Goal: Information Seeking & Learning: Learn about a topic

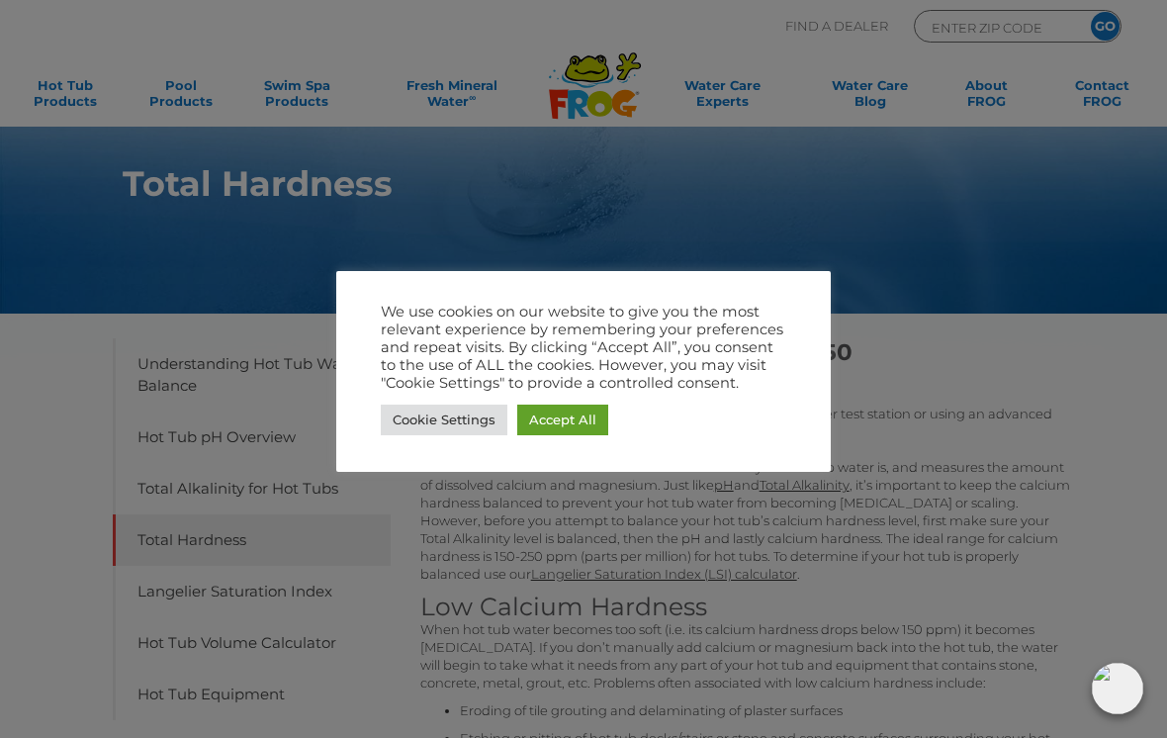
click at [447, 423] on link "Cookie Settings" at bounding box center [444, 420] width 127 height 31
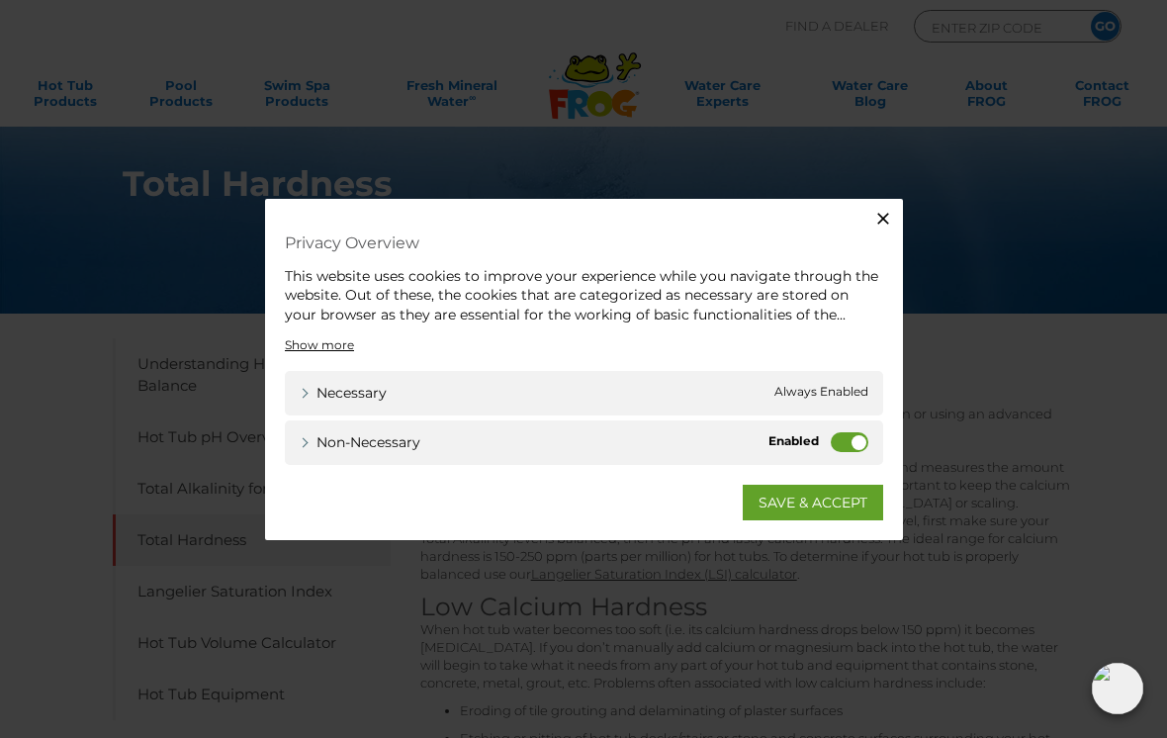
click at [860, 449] on label "Non-necessary" at bounding box center [850, 442] width 38 height 20
click at [0, 0] on input "Non-necessary" at bounding box center [0, 0] width 0 height 0
click at [786, 499] on link "SAVE & ACCEPT" at bounding box center [813, 503] width 140 height 36
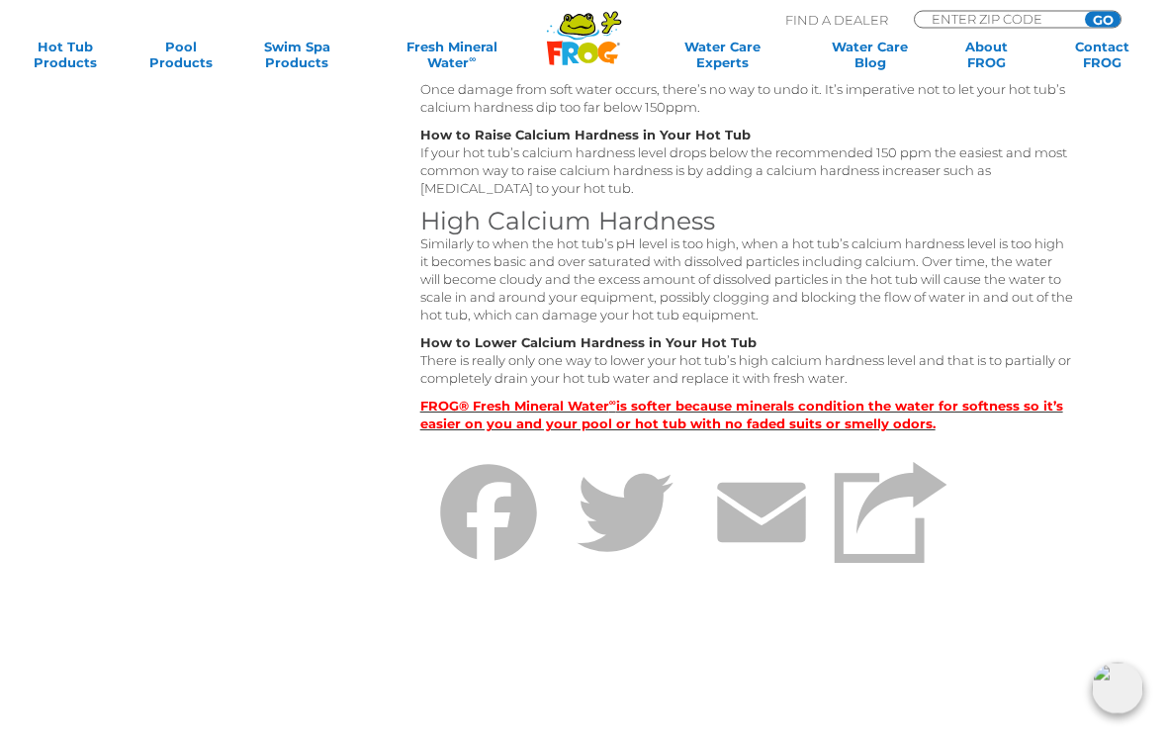
scroll to position [741, 0]
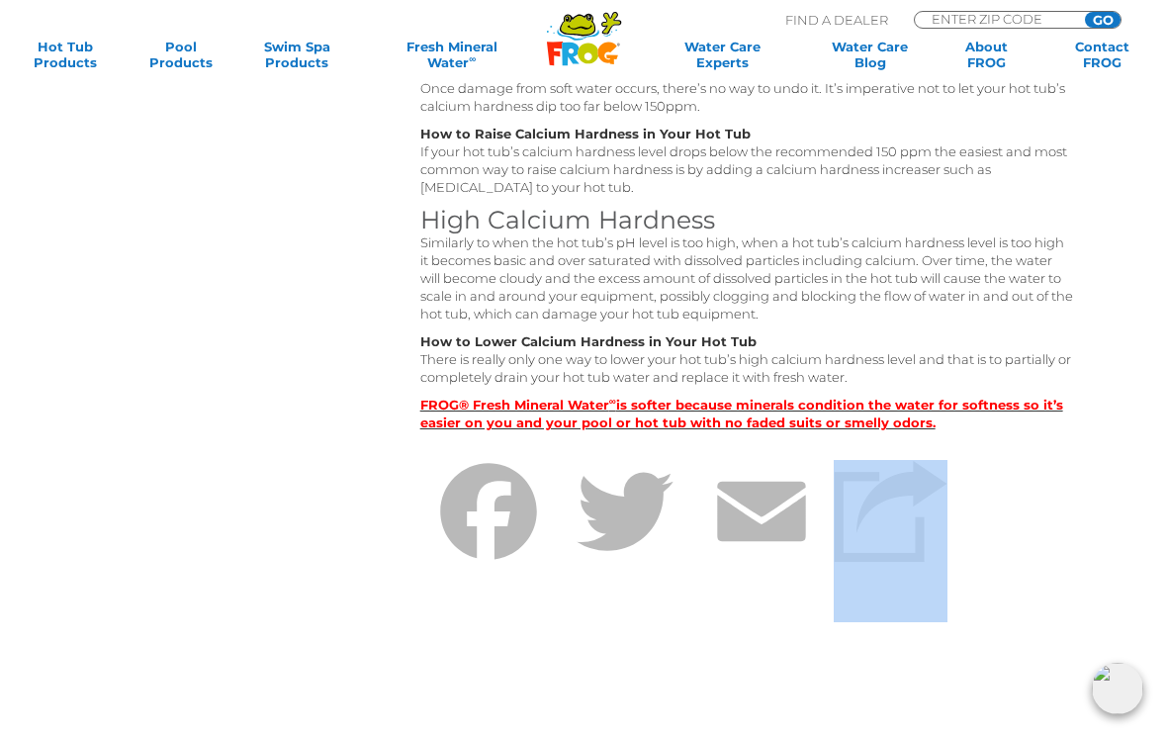
click at [1027, 650] on div "Ideal Total Hardness Range: 150-250 Testing Calcium Hardness: We recommend taki…" at bounding box center [747, 132] width 654 height 1118
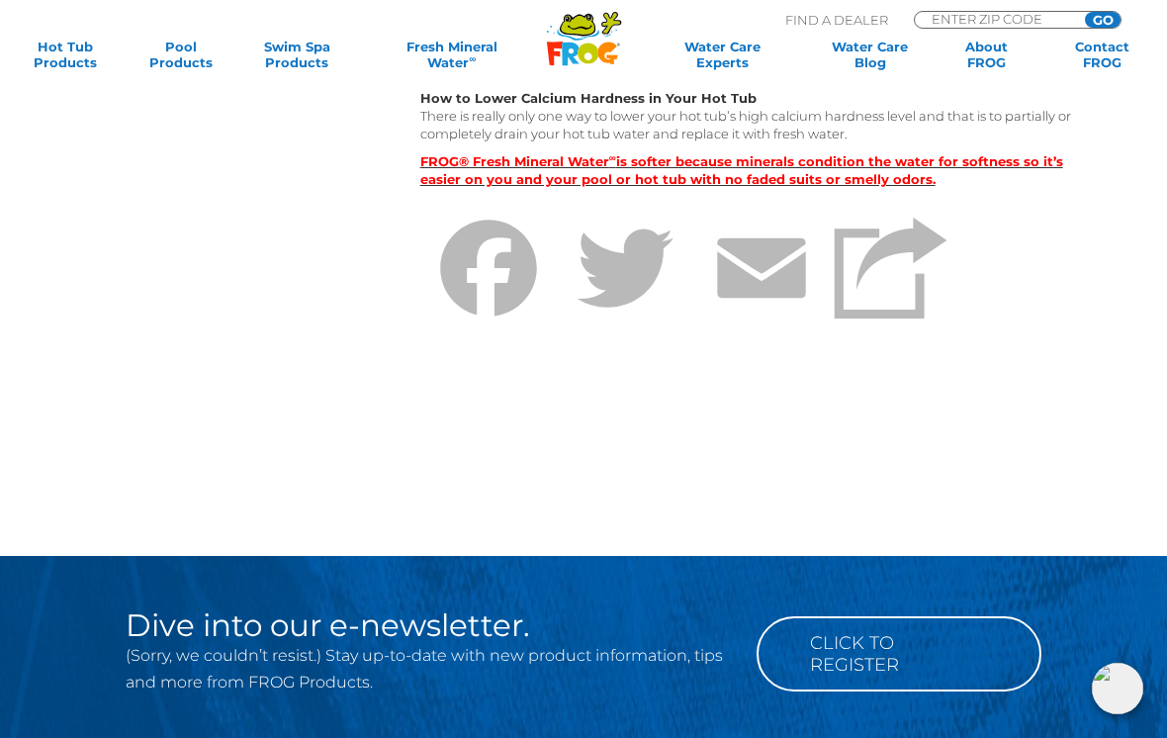
scroll to position [989, 0]
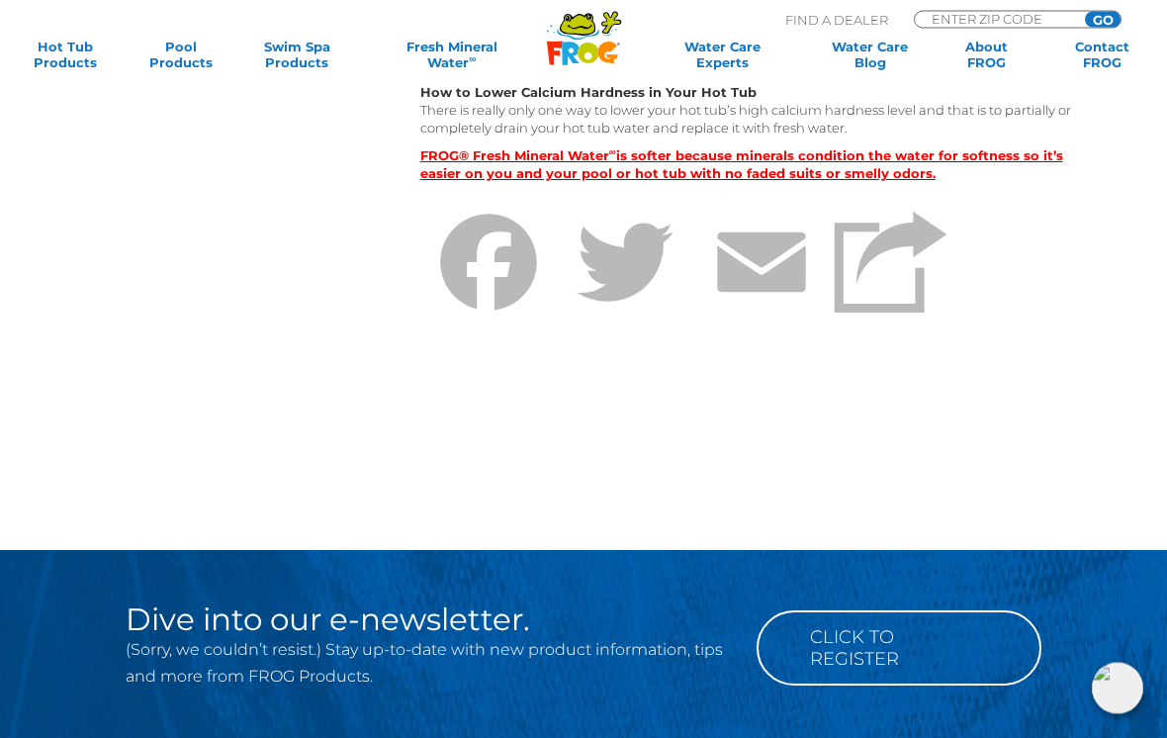
click at [443, 162] on strong "FROG® Fresh Mineral Water ∞ is softer because minerals condition the water for …" at bounding box center [741, 165] width 643 height 34
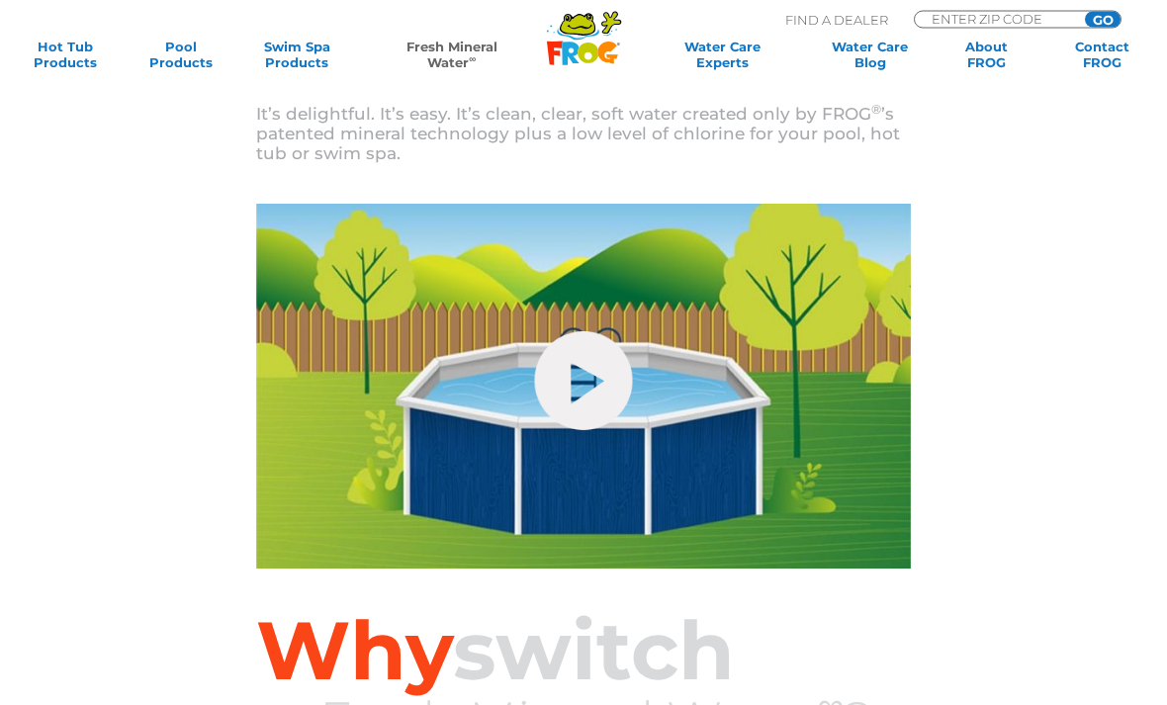
scroll to position [708, 0]
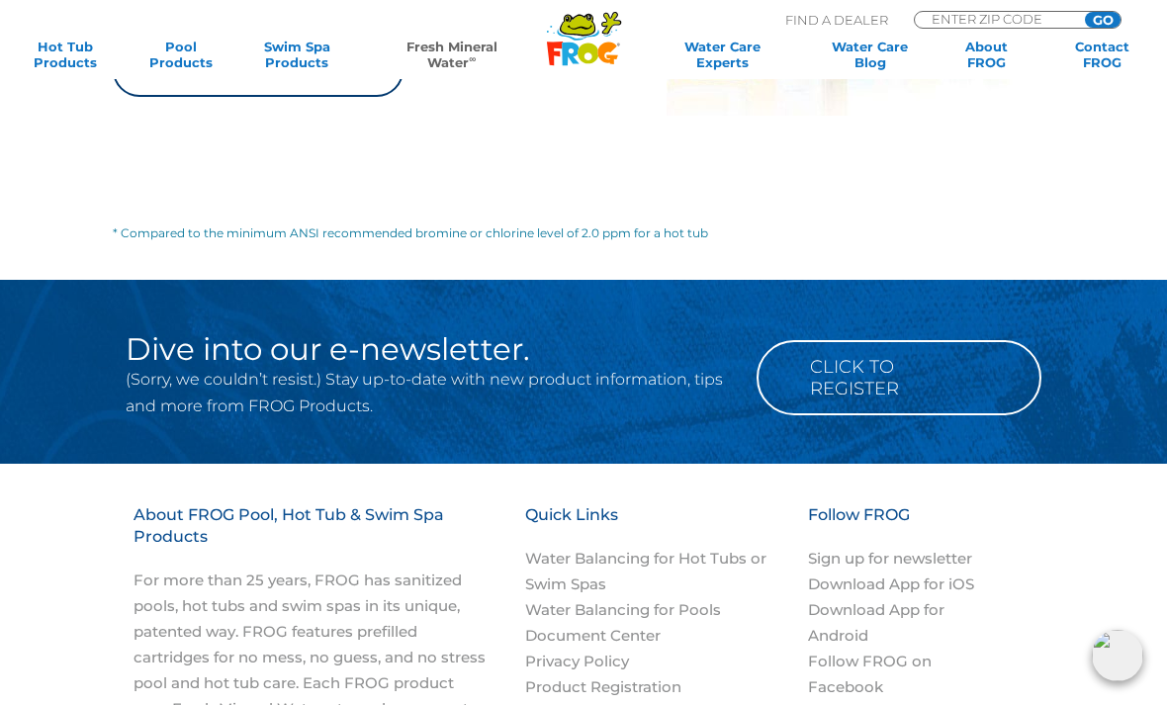
scroll to position [2406, 0]
